Goal: Navigation & Orientation: Find specific page/section

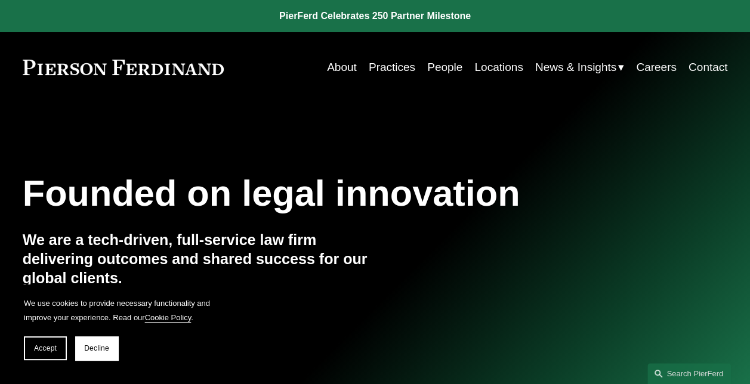
drag, startPoint x: 0, startPoint y: 0, endPoint x: 496, endPoint y: 63, distance: 500.4
click at [496, 63] on link "Locations" at bounding box center [498, 67] width 48 height 23
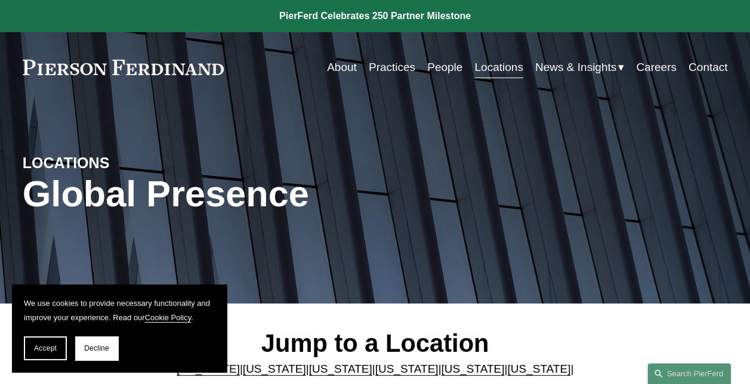
click at [387, 63] on link "Practices" at bounding box center [392, 67] width 47 height 23
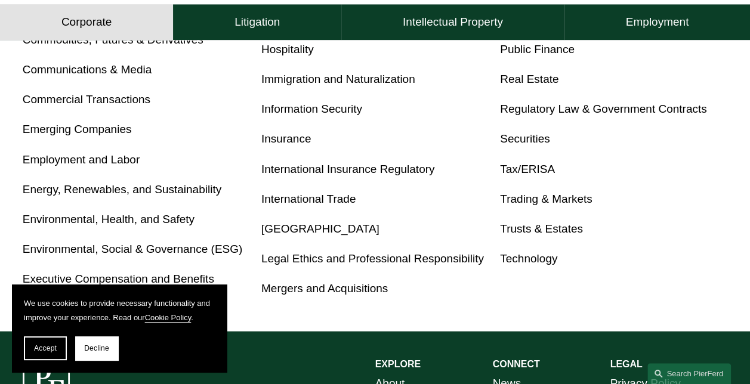
scroll to position [645, 0]
